Goal: Information Seeking & Learning: Learn about a topic

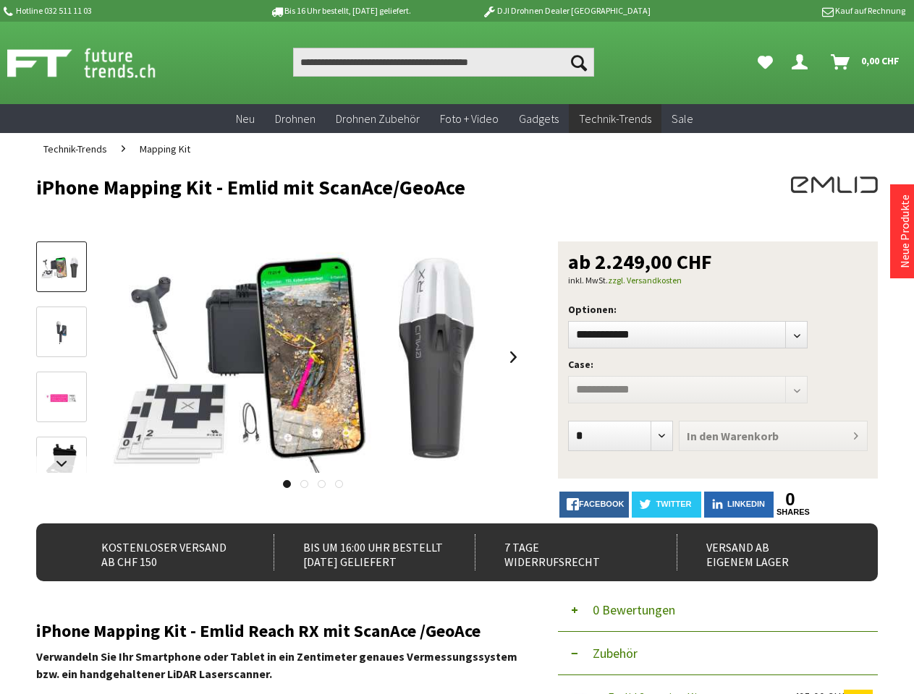
click at [456, 347] on img at bounding box center [312, 357] width 411 height 231
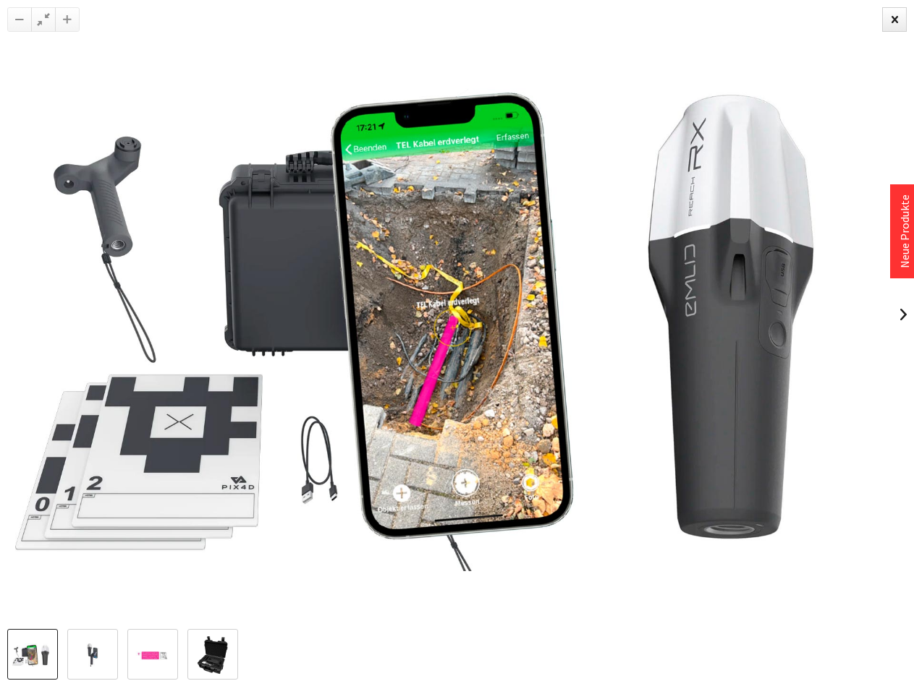
click at [456, 430] on img at bounding box center [457, 315] width 914 height 514
click at [61, 464] on img at bounding box center [457, 315] width 914 height 514
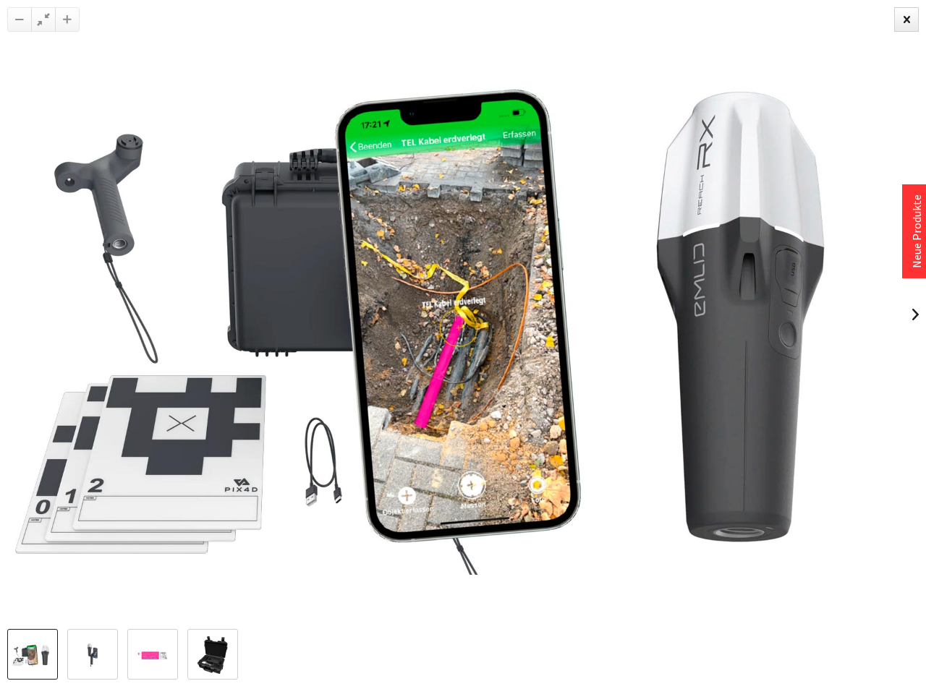
click at [312, 357] on img at bounding box center [463, 314] width 926 height 521
click at [514, 357] on img at bounding box center [463, 314] width 926 height 521
click at [286, 484] on img at bounding box center [463, 314] width 926 height 521
click at [304, 484] on img at bounding box center [463, 314] width 926 height 521
click at [321, 484] on img at bounding box center [463, 314] width 926 height 521
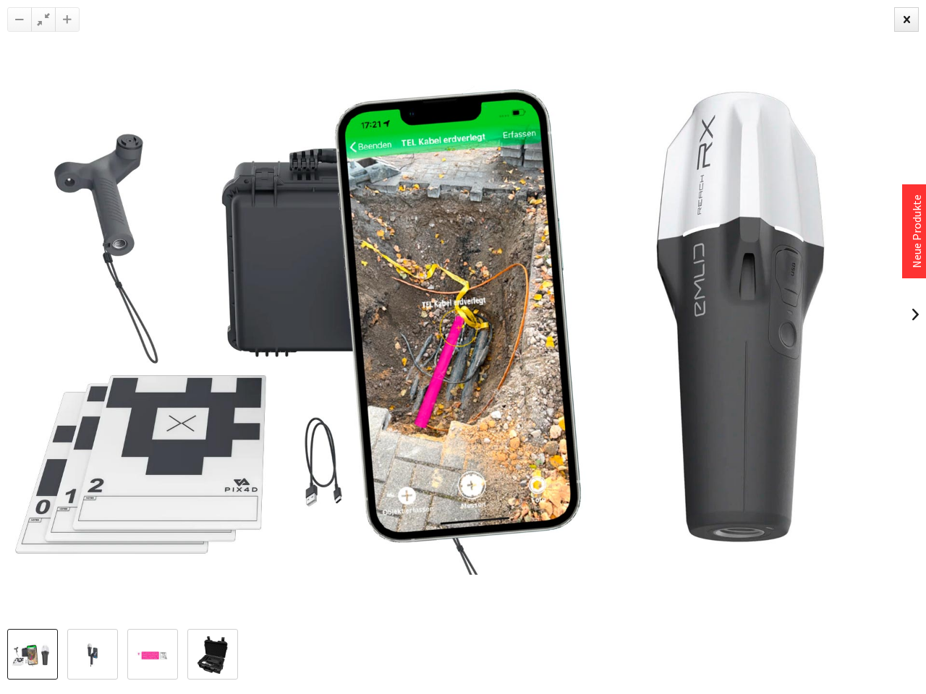
click at [339, 484] on img at bounding box center [463, 314] width 926 height 521
click at [790, 500] on img at bounding box center [463, 314] width 926 height 521
